Goal: Find specific page/section: Find specific page/section

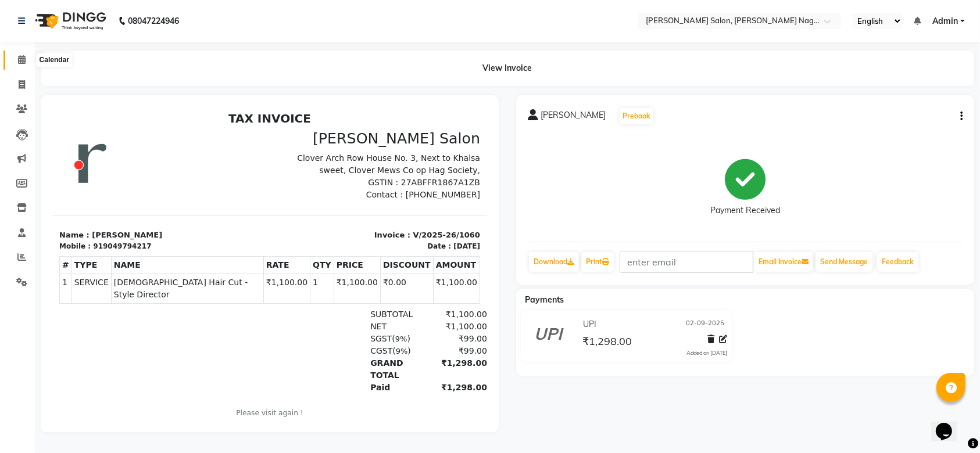
click at [20, 55] on span at bounding box center [22, 59] width 20 height 13
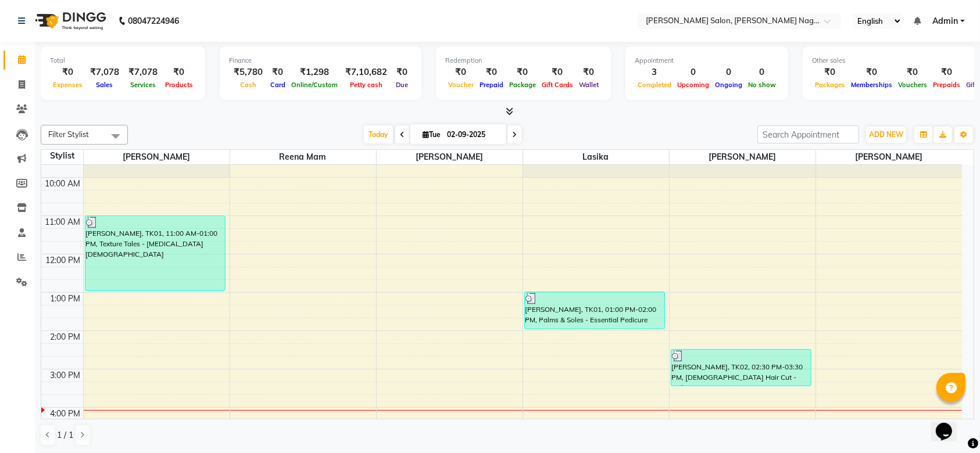
scroll to position [24, 0]
click at [23, 260] on icon at bounding box center [21, 257] width 9 height 9
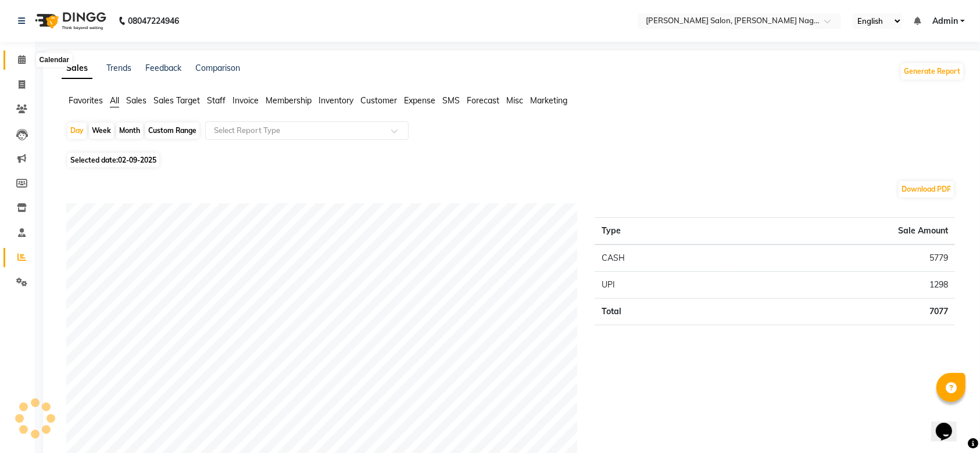
click at [21, 56] on icon at bounding box center [22, 59] width 8 height 9
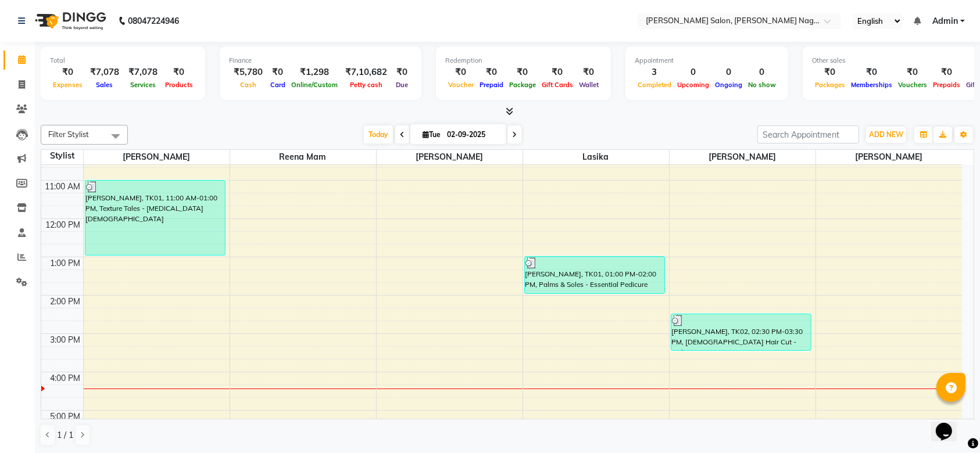
scroll to position [59, 0]
